Goal: Task Accomplishment & Management: Manage account settings

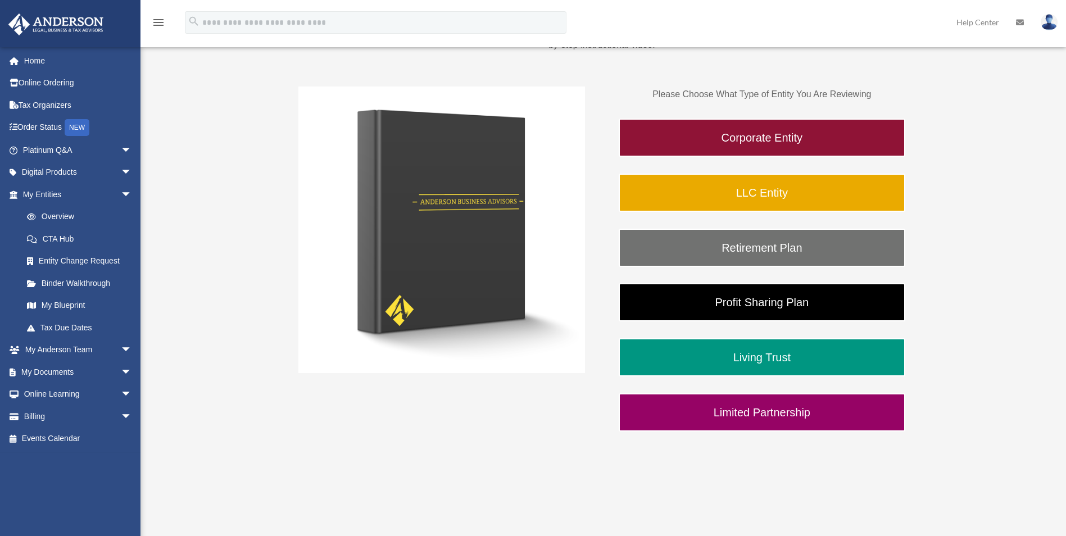
scroll to position [281, 0]
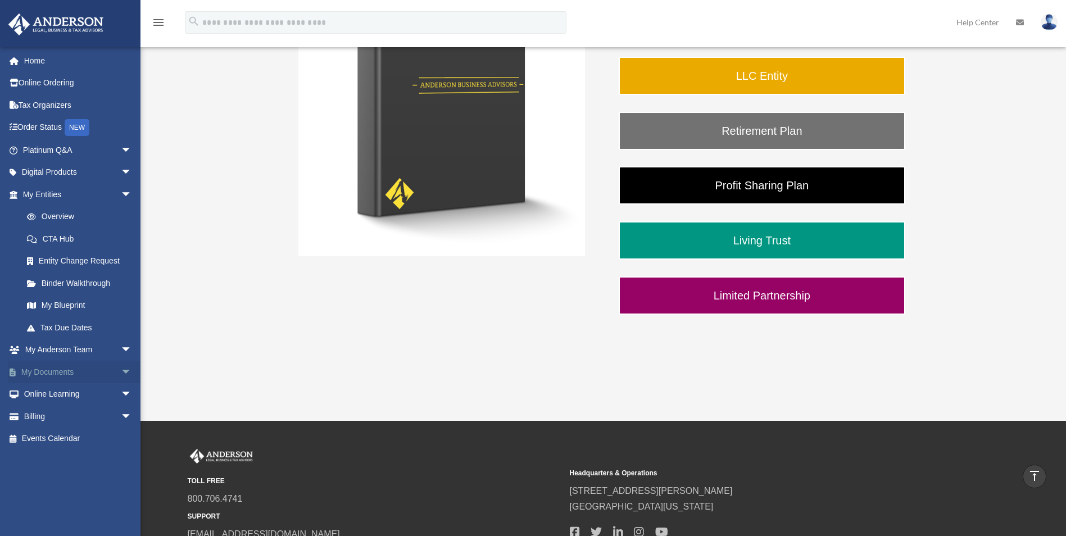
click at [52, 367] on link "My Documents arrow_drop_down" at bounding box center [78, 372] width 141 height 22
click at [121, 370] on span "arrow_drop_down" at bounding box center [132, 372] width 22 height 23
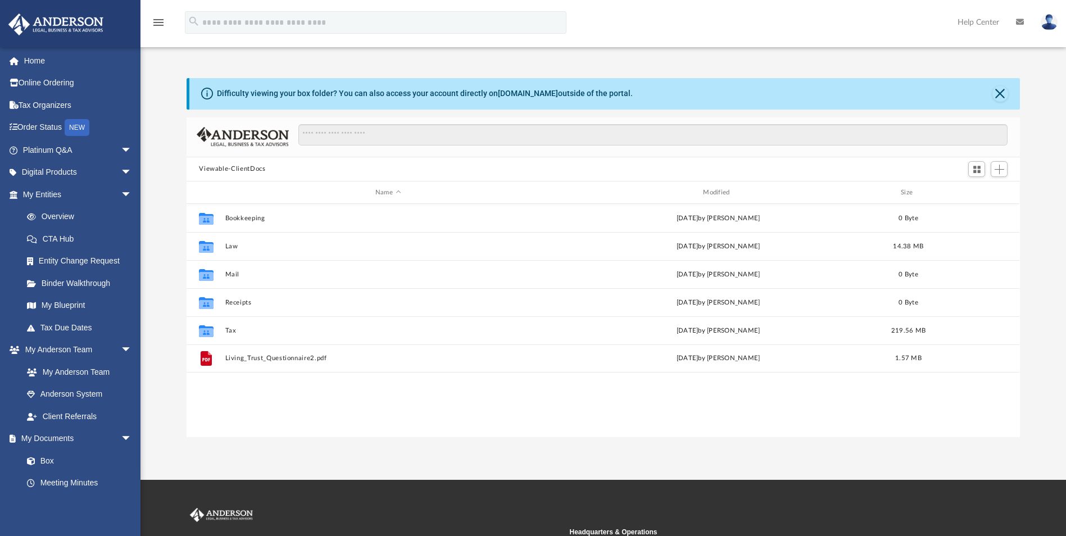
scroll to position [247, 825]
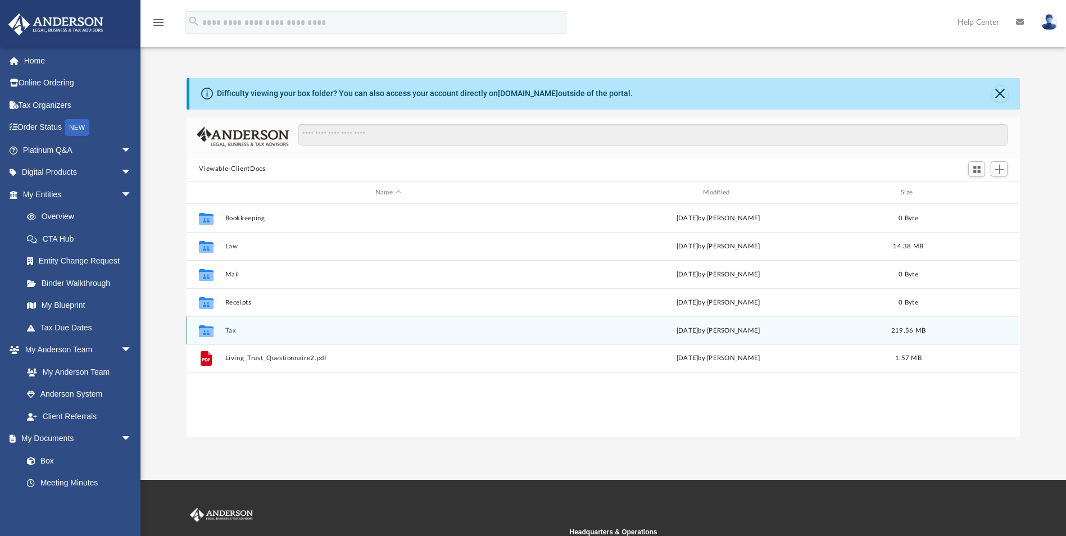
click at [232, 332] on button "Tax" at bounding box center [387, 330] width 325 height 7
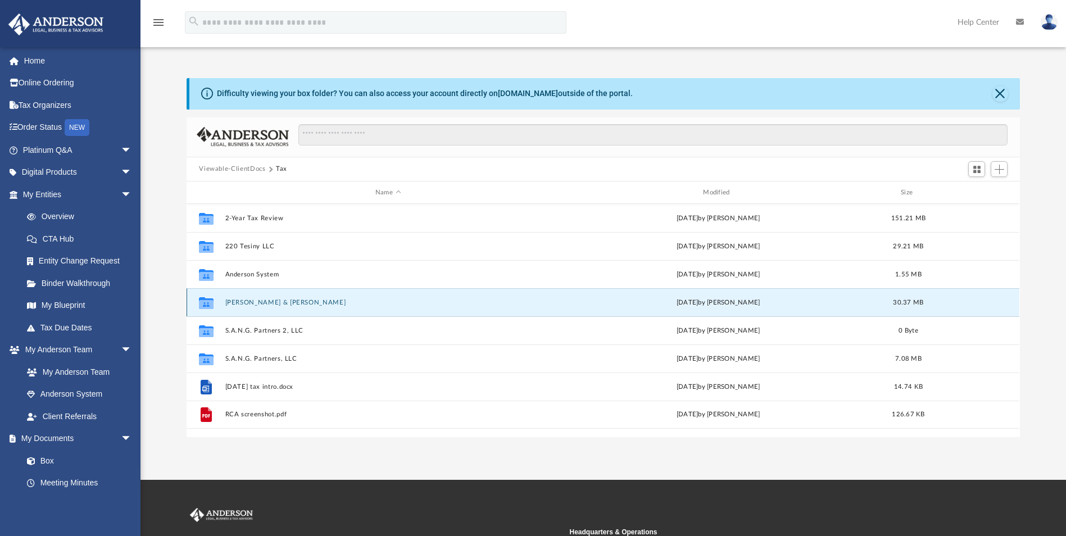
click at [280, 300] on button "Ciminiello, Frank & Abder, Roxanne" at bounding box center [387, 302] width 325 height 7
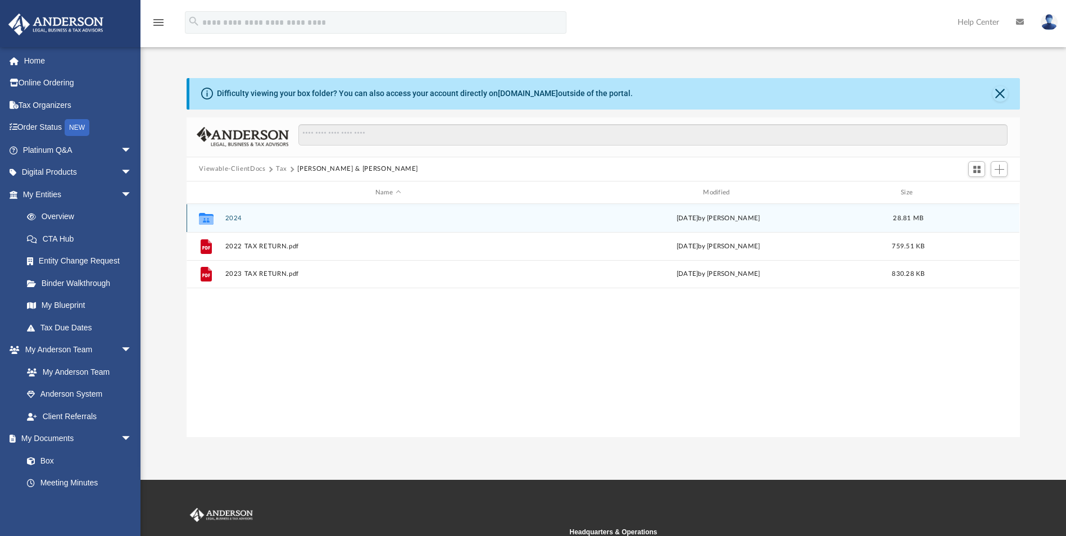
click at [234, 217] on button "2024" at bounding box center [387, 218] width 325 height 7
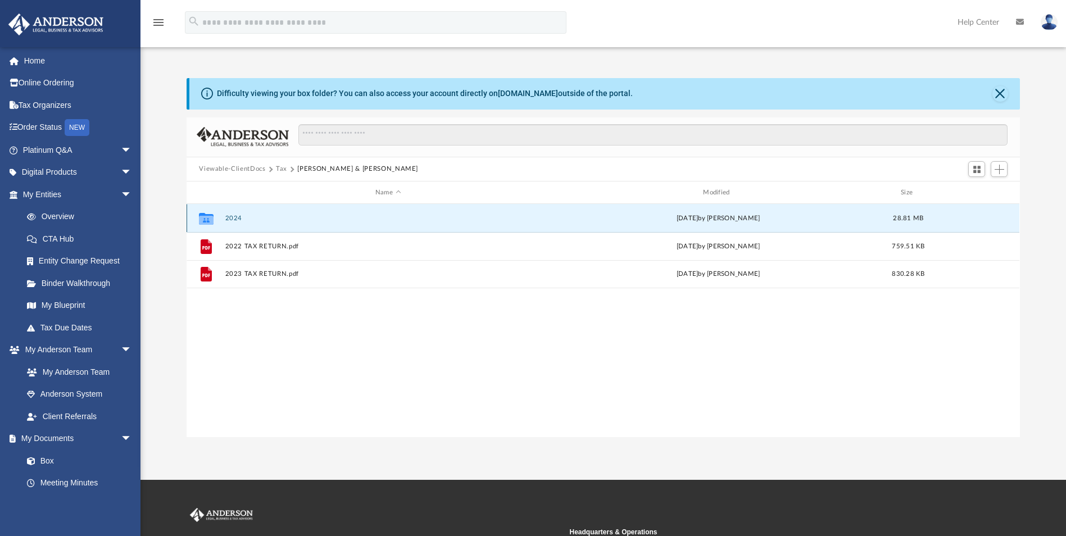
click at [234, 217] on button "2024" at bounding box center [387, 218] width 325 height 7
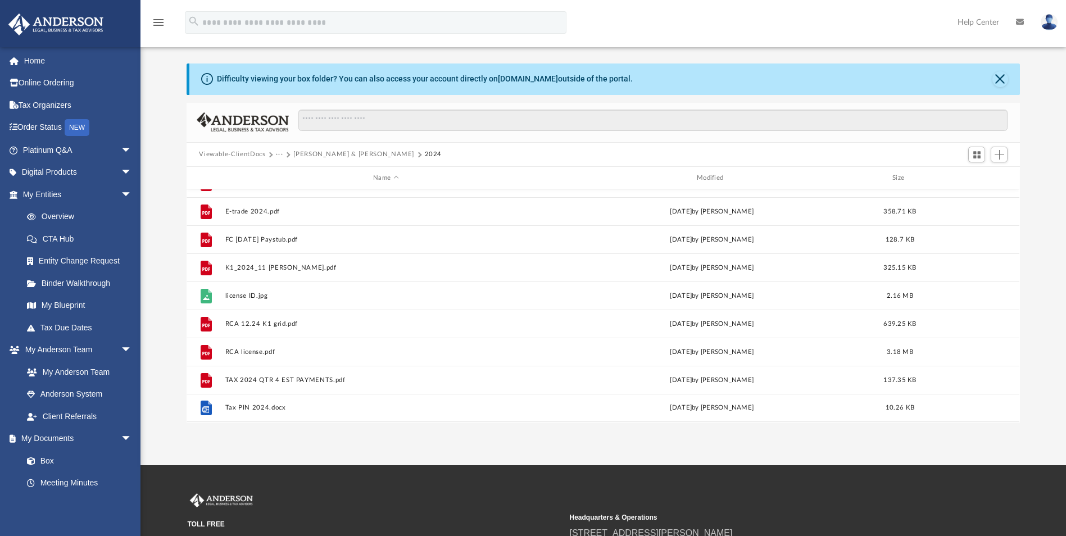
scroll to position [0, 0]
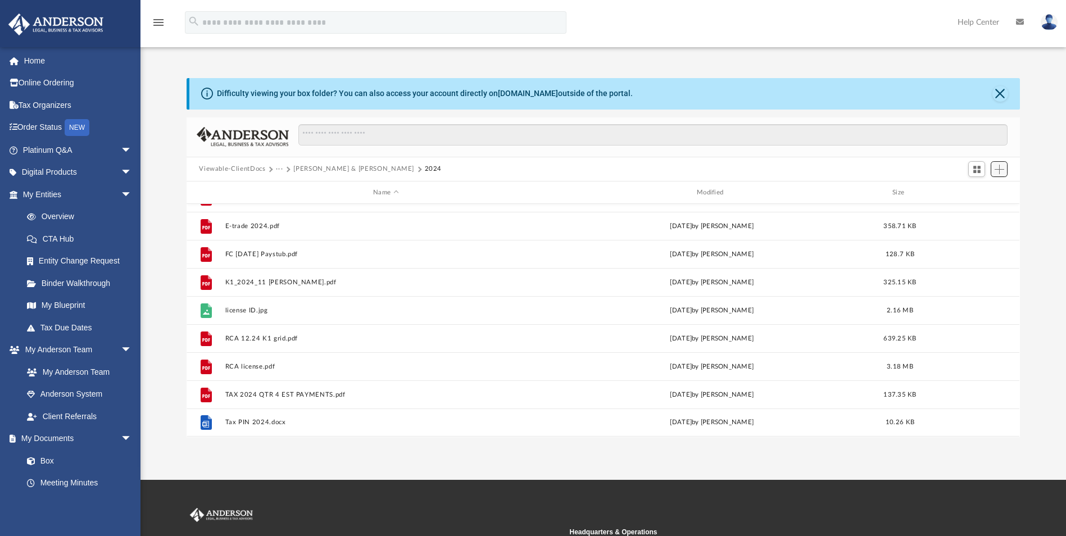
click at [1001, 171] on span "Add" at bounding box center [1000, 170] width 10 height 10
click at [979, 194] on li "Upload" at bounding box center [984, 192] width 36 height 12
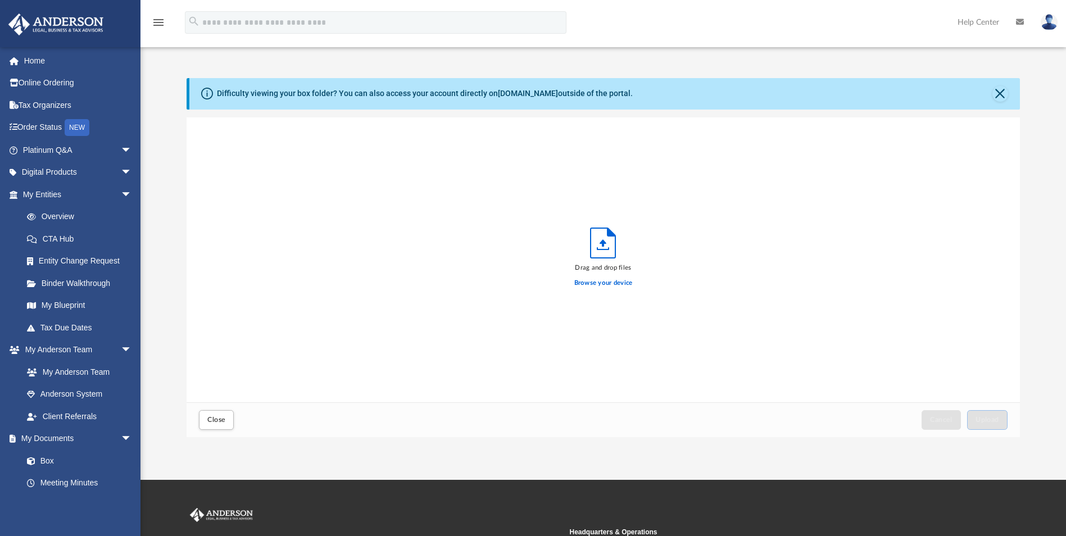
scroll to position [277, 825]
click at [611, 281] on label "Browse your device" at bounding box center [603, 283] width 58 height 10
click at [0, 0] on input "Browse your device" at bounding box center [0, 0] width 0 height 0
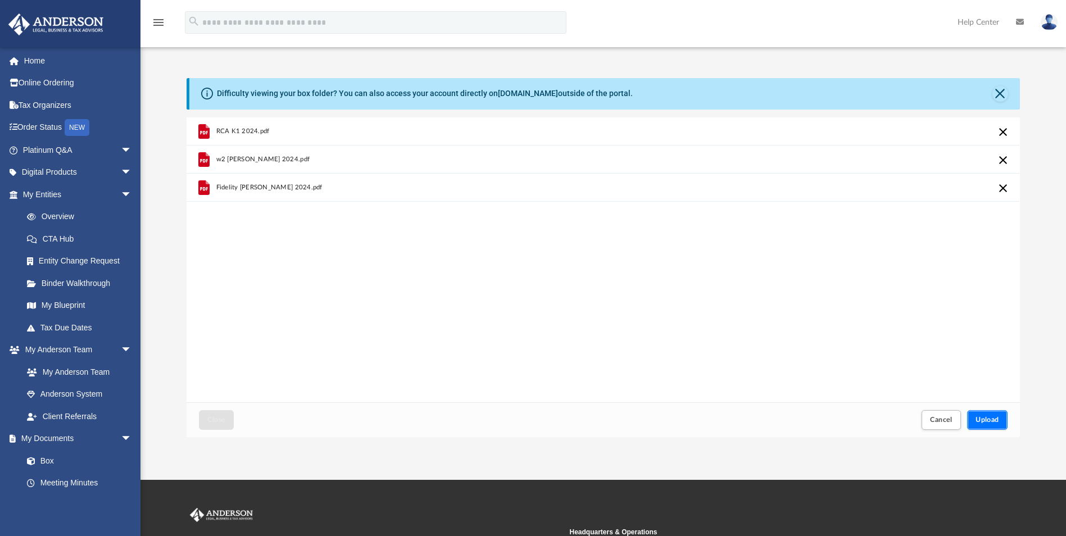
click at [988, 423] on button "Upload" at bounding box center [987, 420] width 40 height 20
